Goal: Task Accomplishment & Management: Manage account settings

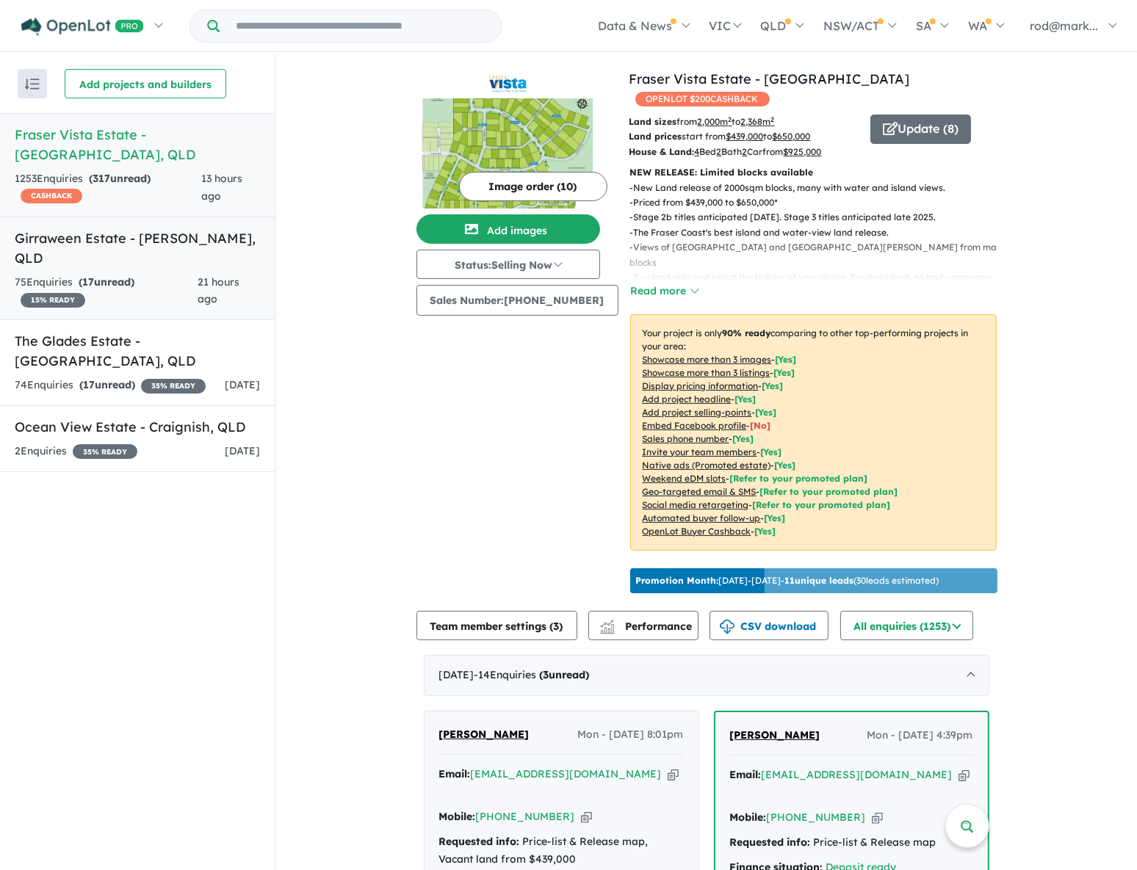
scroll to position [333, 0]
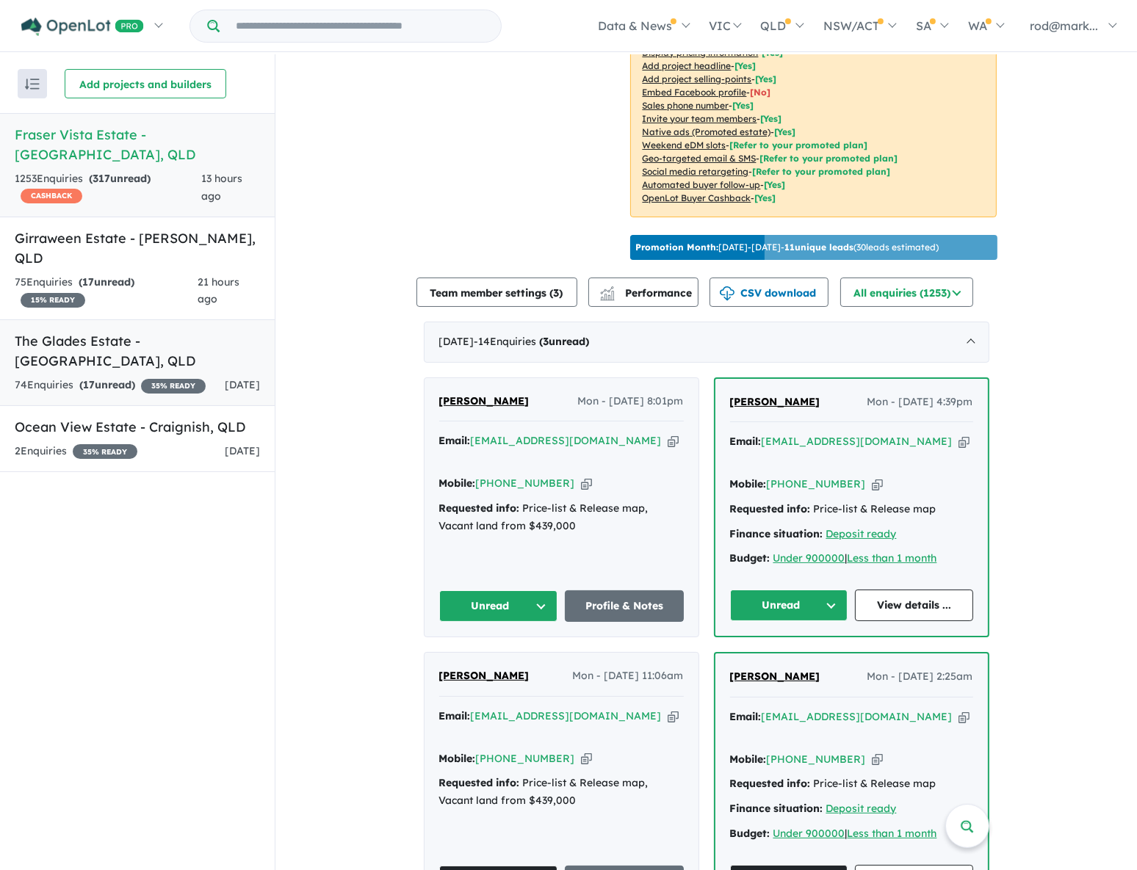
click at [74, 331] on h5 "The Glades Estate - Wondunna , QLD" at bounding box center [137, 351] width 245 height 40
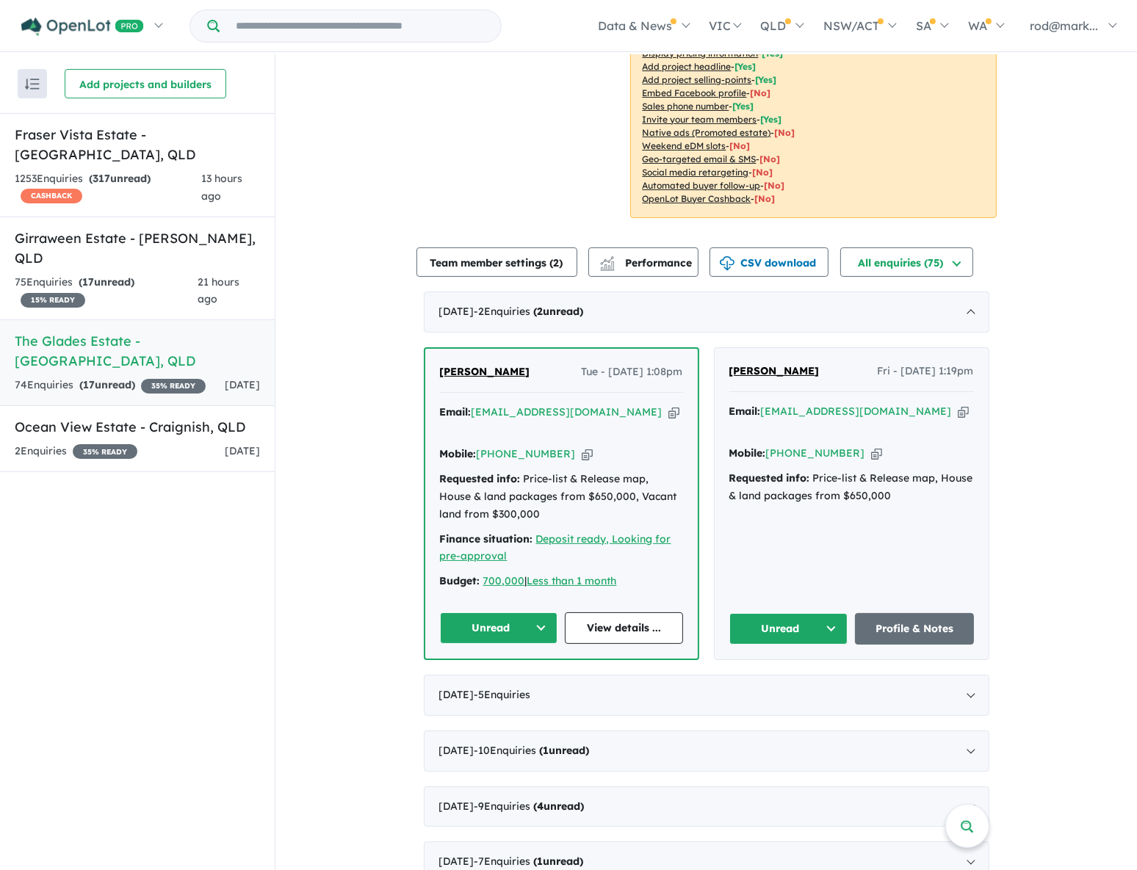
scroll to position [400, 0]
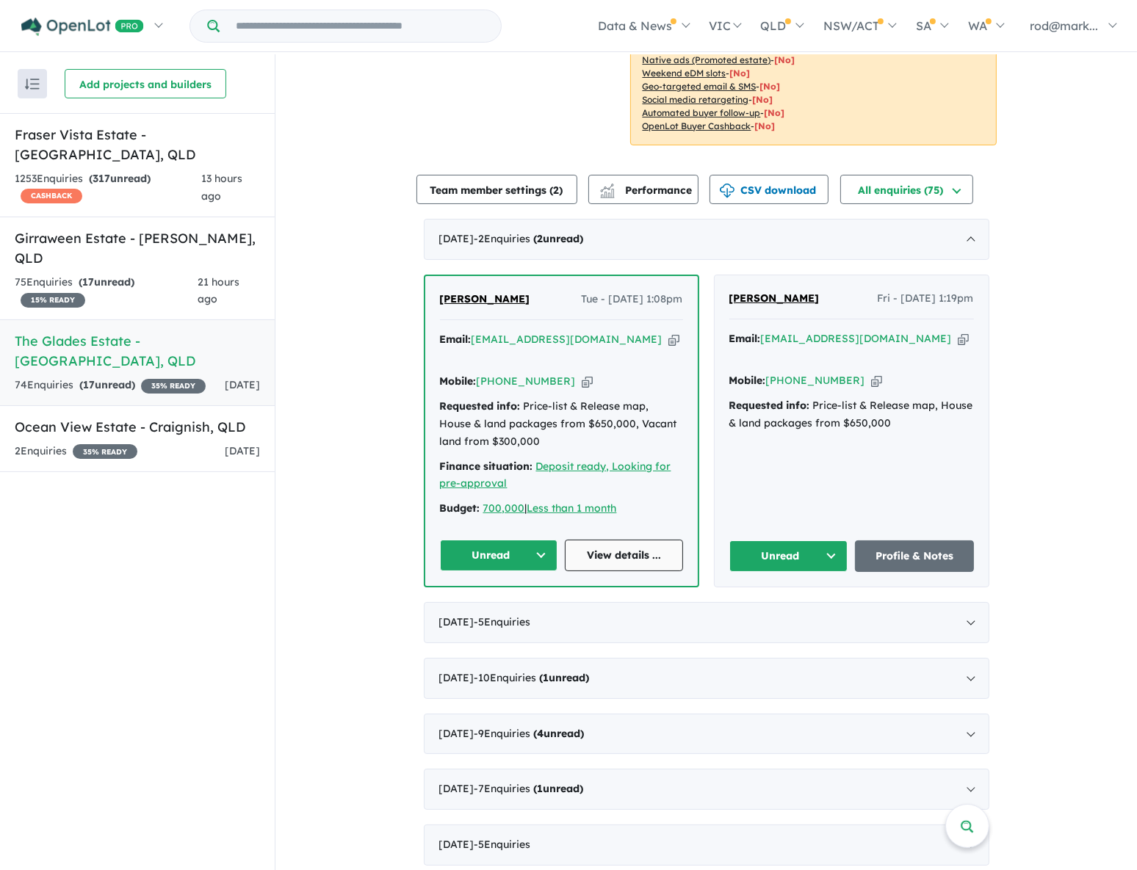
click at [612, 540] on link "View details ..." at bounding box center [624, 556] width 118 height 32
click at [74, 133] on h5 "Fraser Vista Estate - Booral , QLD" at bounding box center [137, 145] width 245 height 40
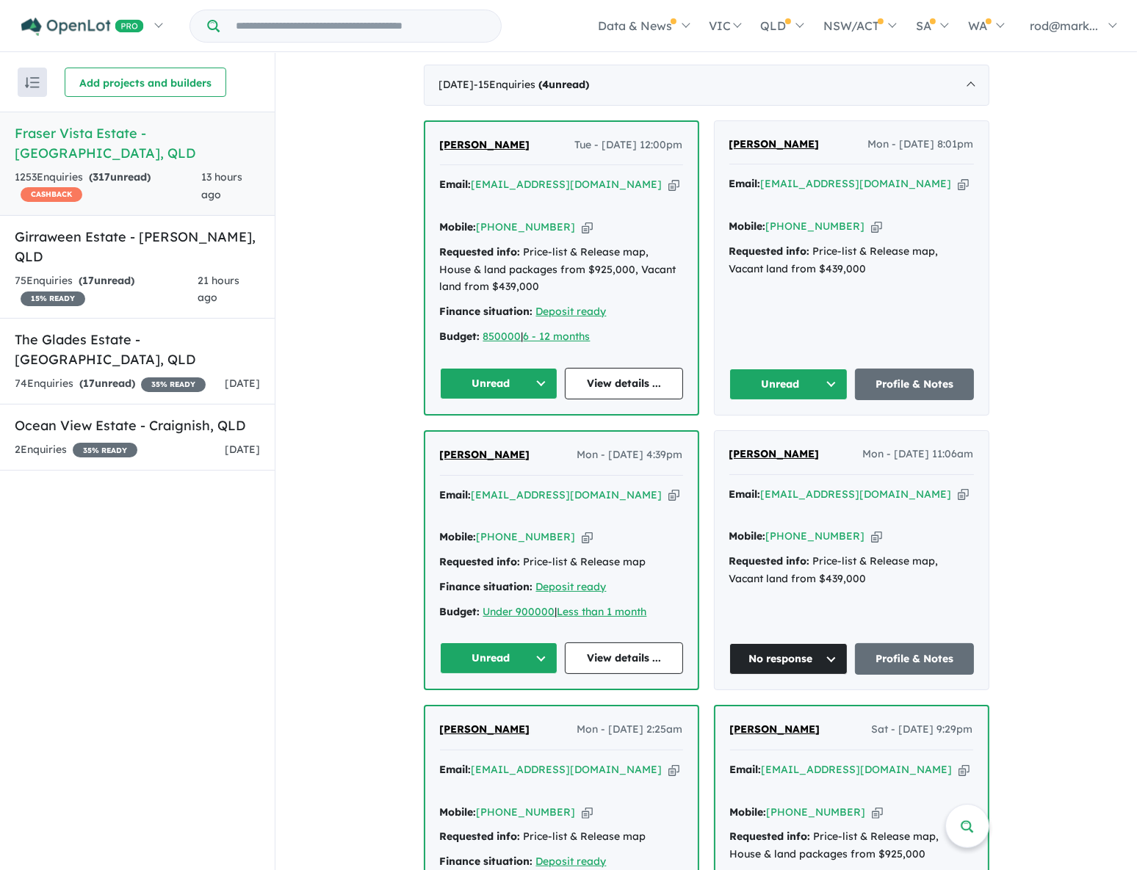
scroll to position [601, 0]
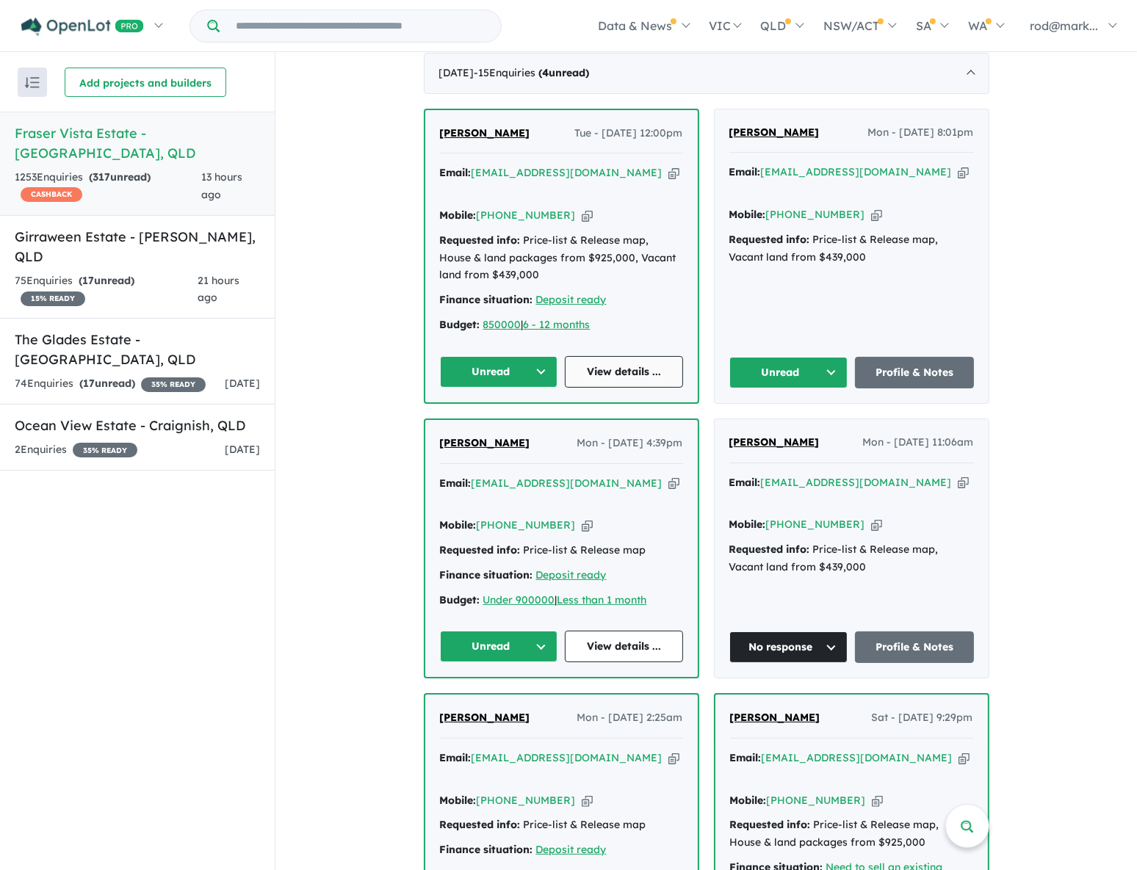
click at [646, 356] on link "View details ..." at bounding box center [624, 372] width 118 height 32
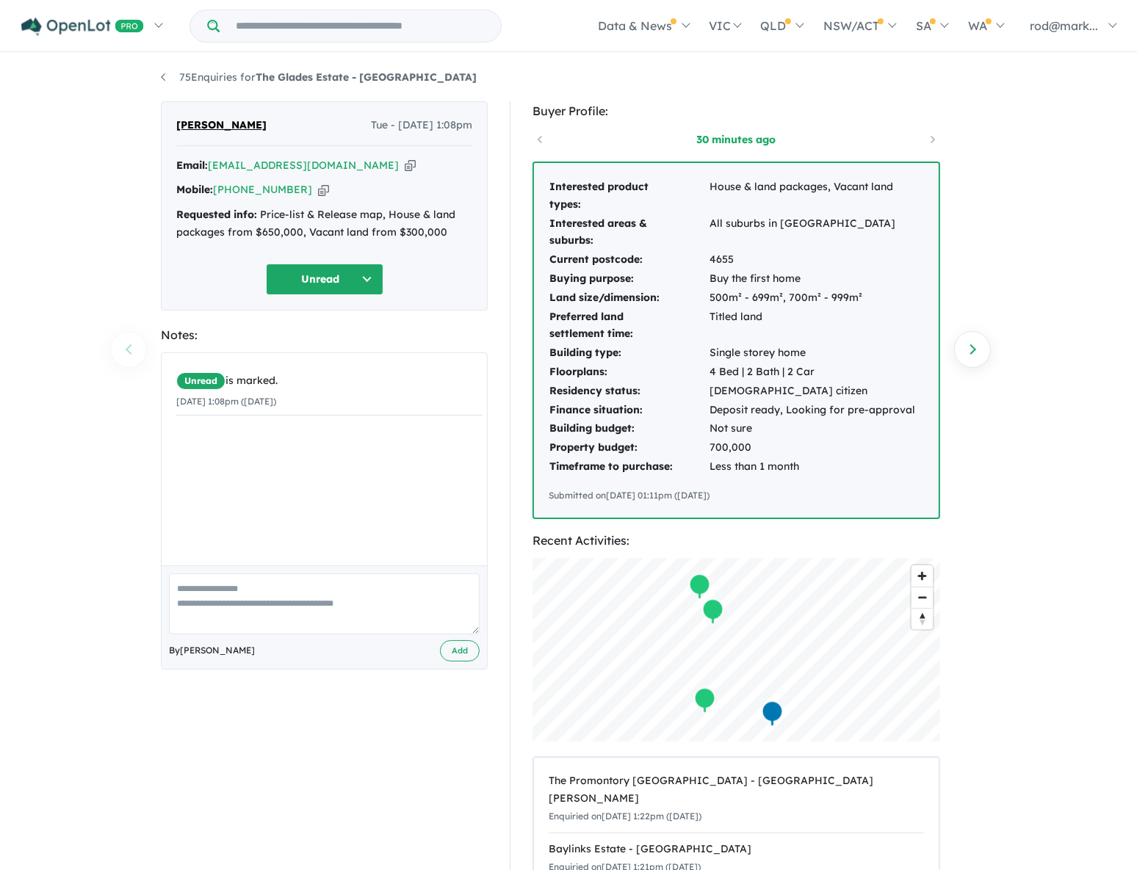
click at [405, 167] on icon "button" at bounding box center [410, 165] width 11 height 15
click at [405, 162] on icon "button" at bounding box center [410, 165] width 11 height 15
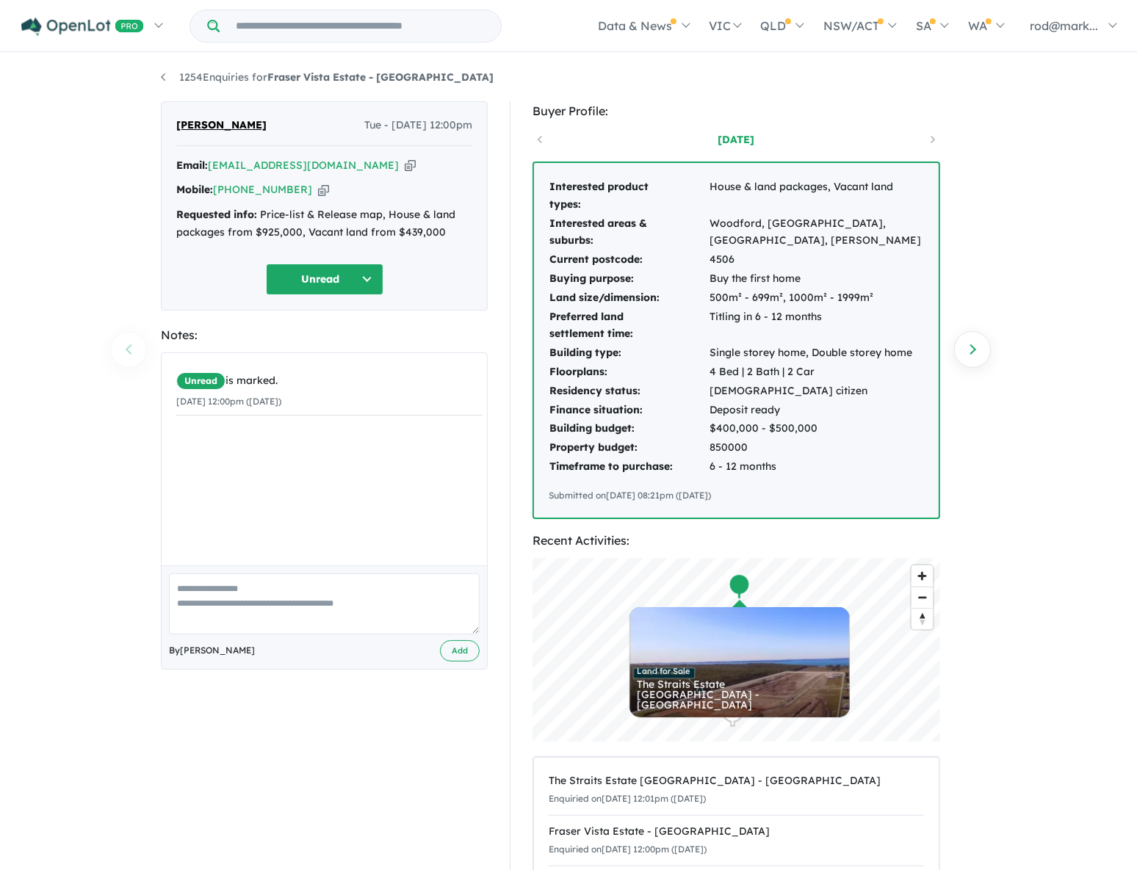
drag, startPoint x: 356, startPoint y: 167, endPoint x: 341, endPoint y: 184, distance: 22.9
click at [405, 167] on icon "button" at bounding box center [410, 165] width 11 height 15
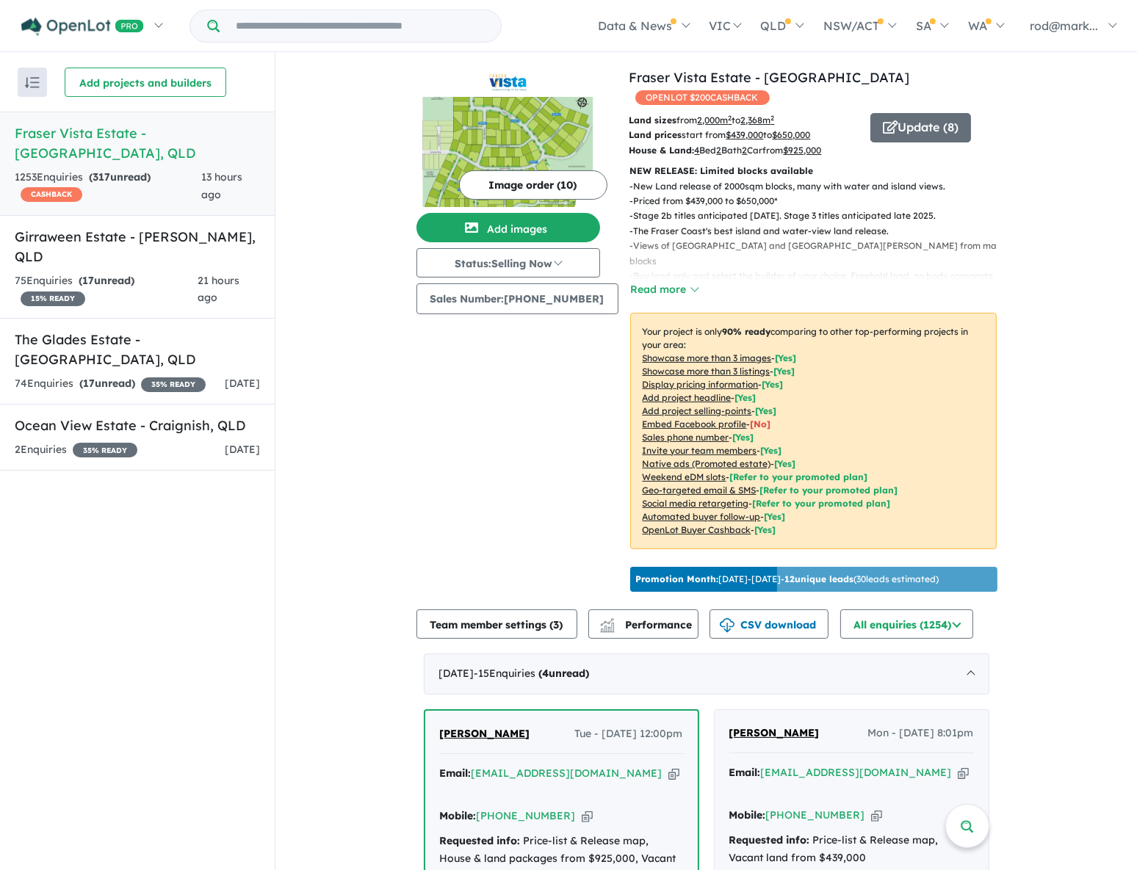
scroll to position [601, 0]
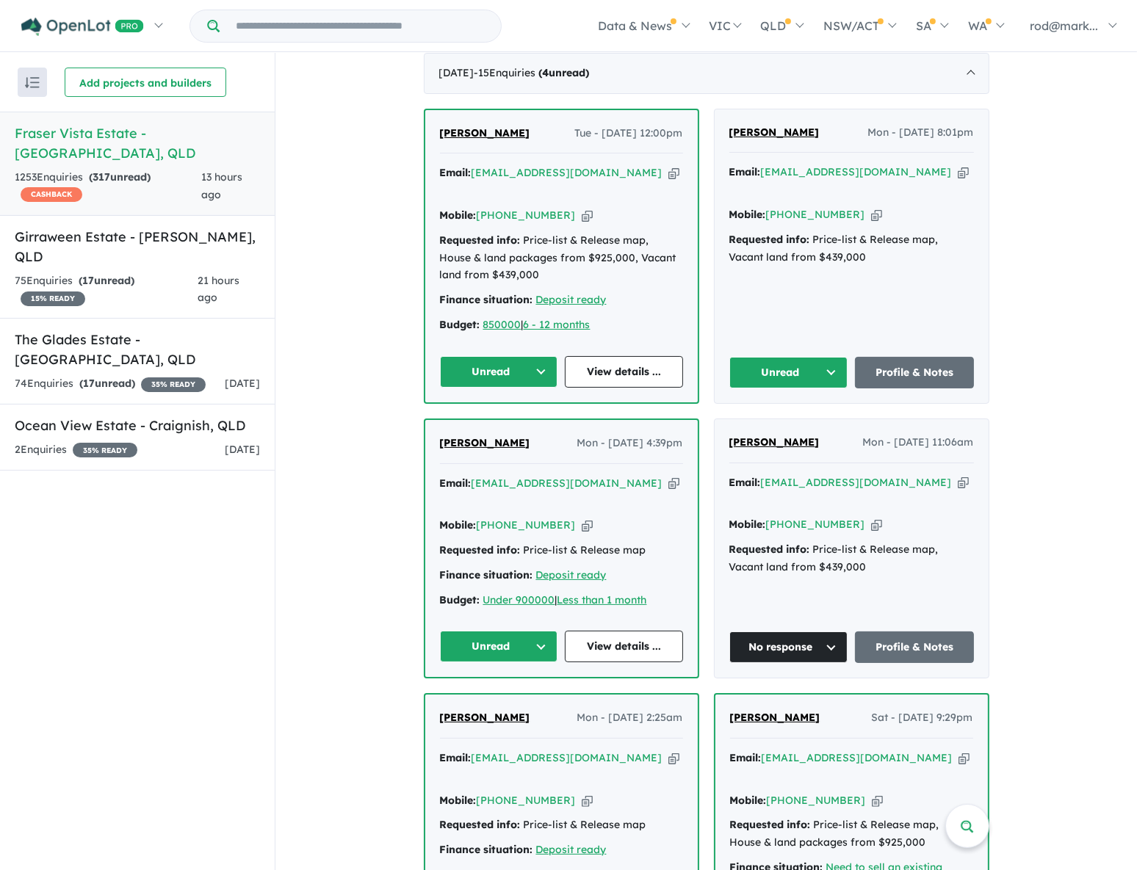
click at [824, 357] on button "Unread" at bounding box center [788, 373] width 119 height 32
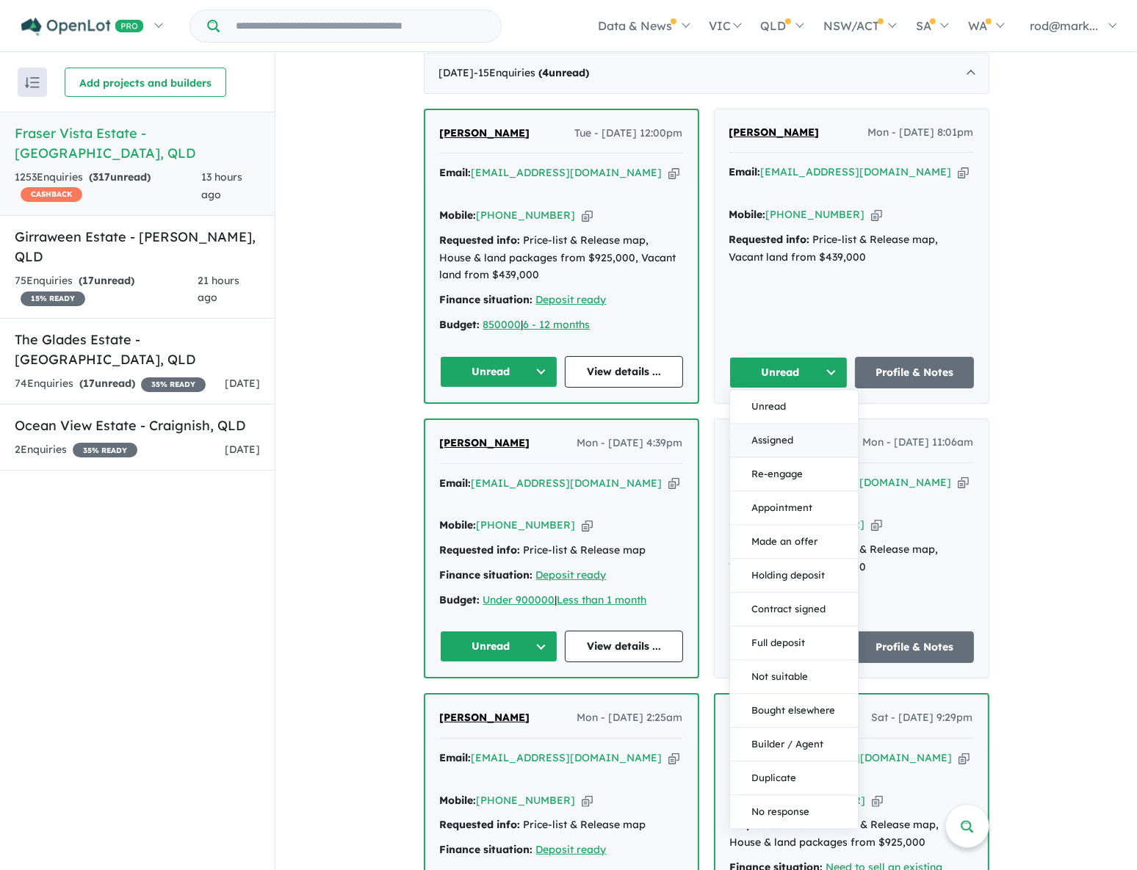
click at [777, 424] on button "Assigned" at bounding box center [794, 441] width 128 height 34
